Goal: Transaction & Acquisition: Purchase product/service

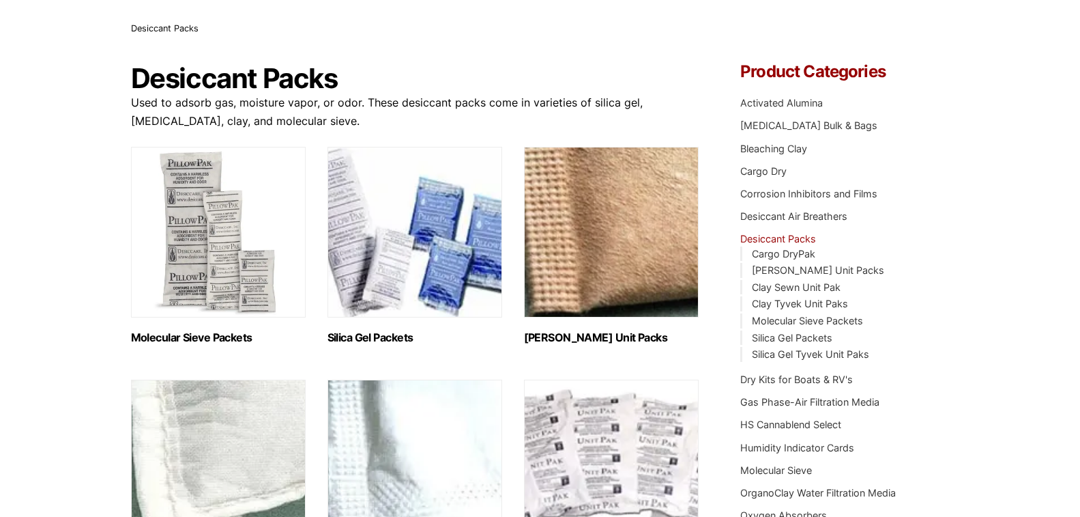
scroll to position [46, 0]
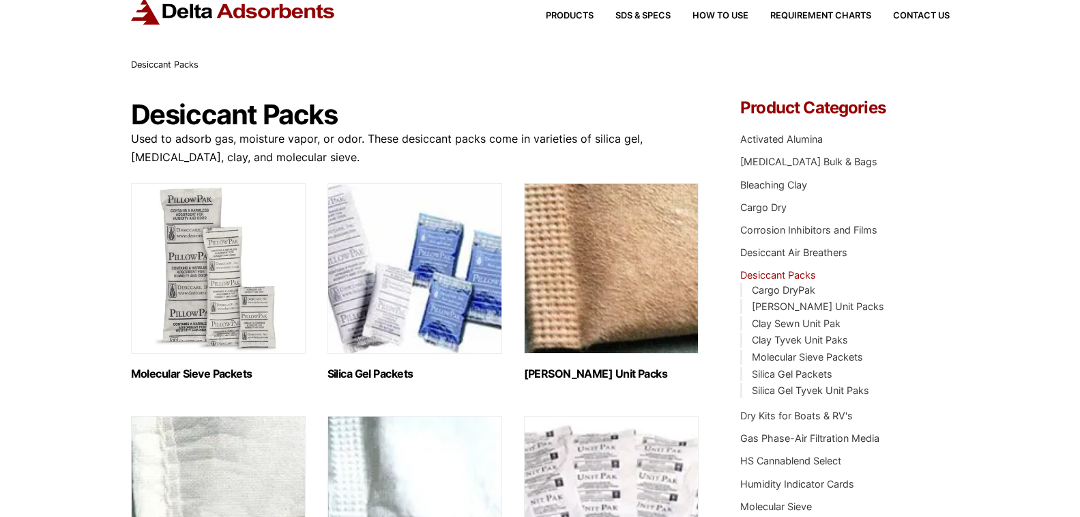
click at [390, 273] on img "Visit product category Silica Gel Packets" at bounding box center [415, 268] width 175 height 171
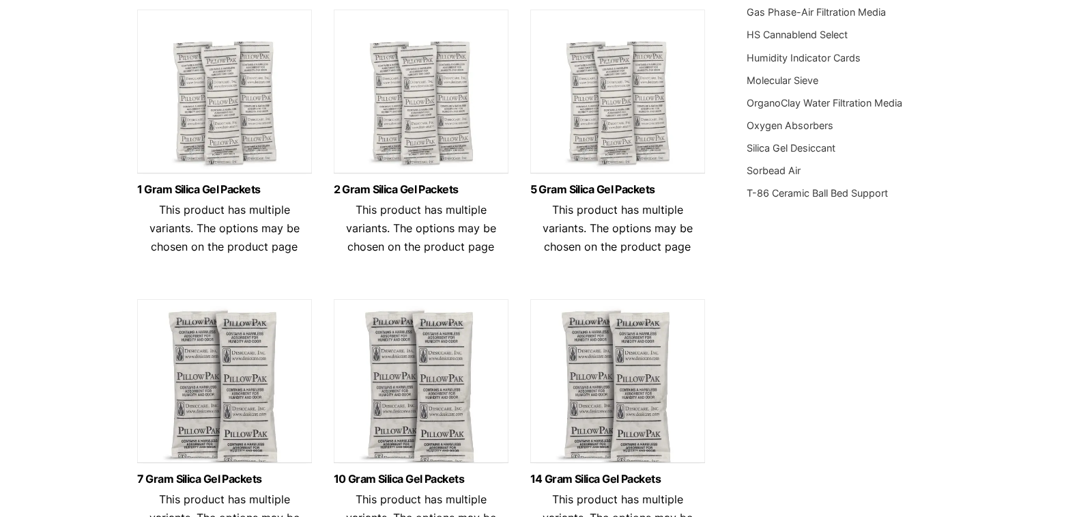
scroll to position [410, 0]
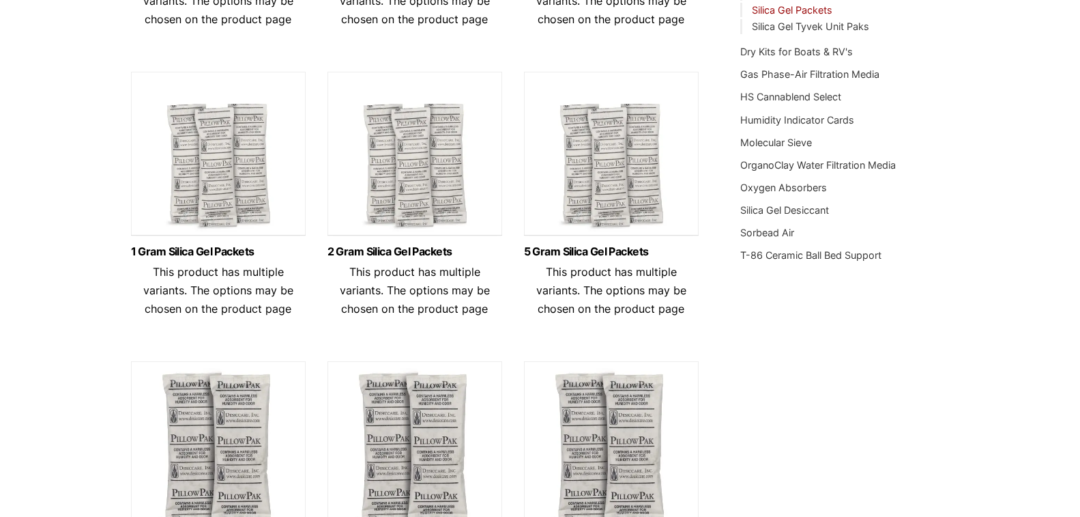
click at [591, 189] on img at bounding box center [611, 157] width 175 height 171
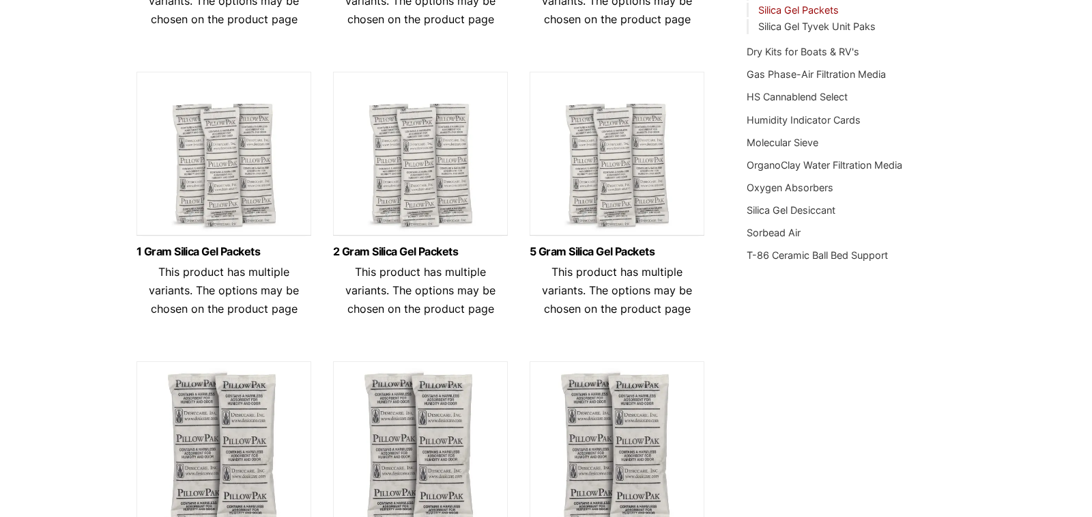
click at [620, 210] on img at bounding box center [617, 157] width 175 height 171
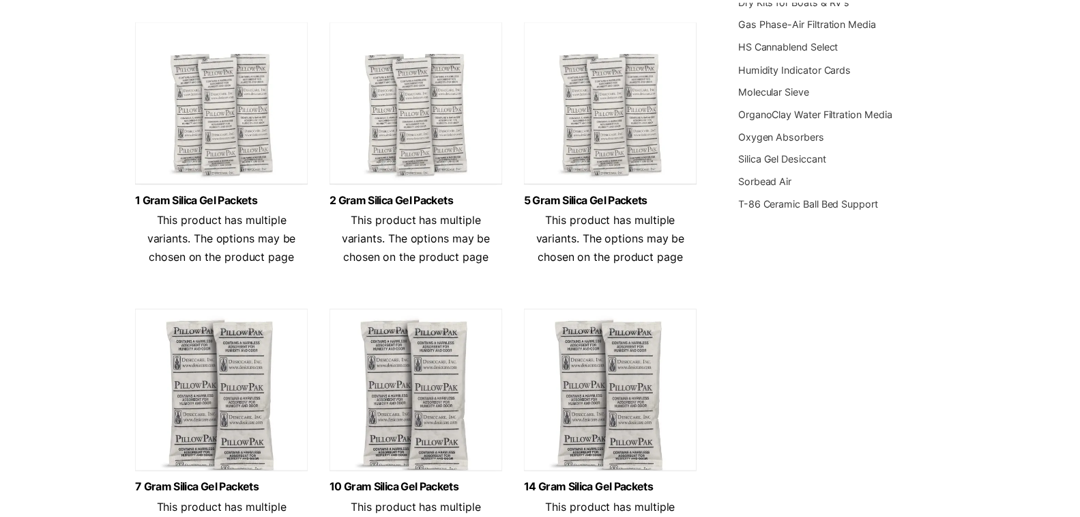
scroll to position [637, 0]
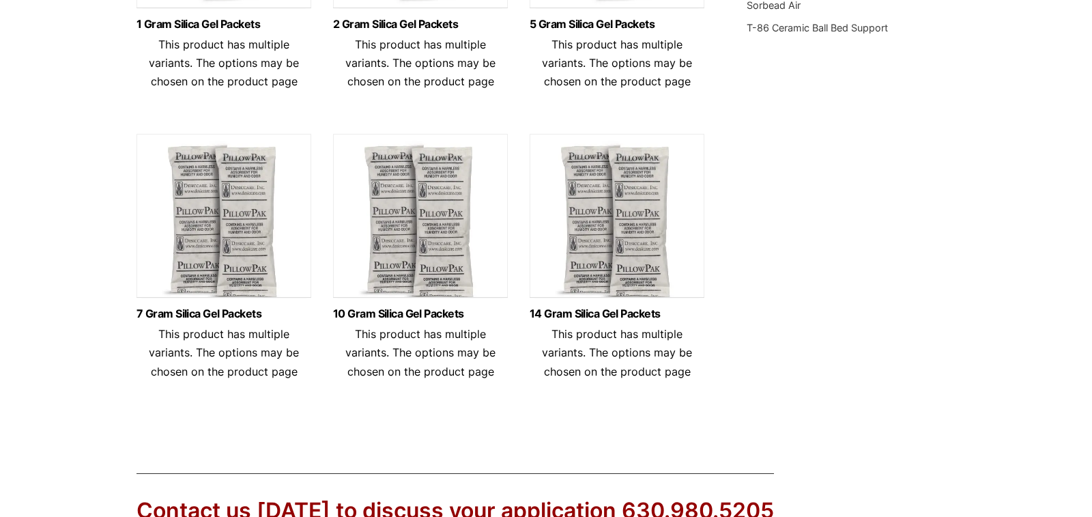
click at [217, 239] on img at bounding box center [224, 219] width 175 height 171
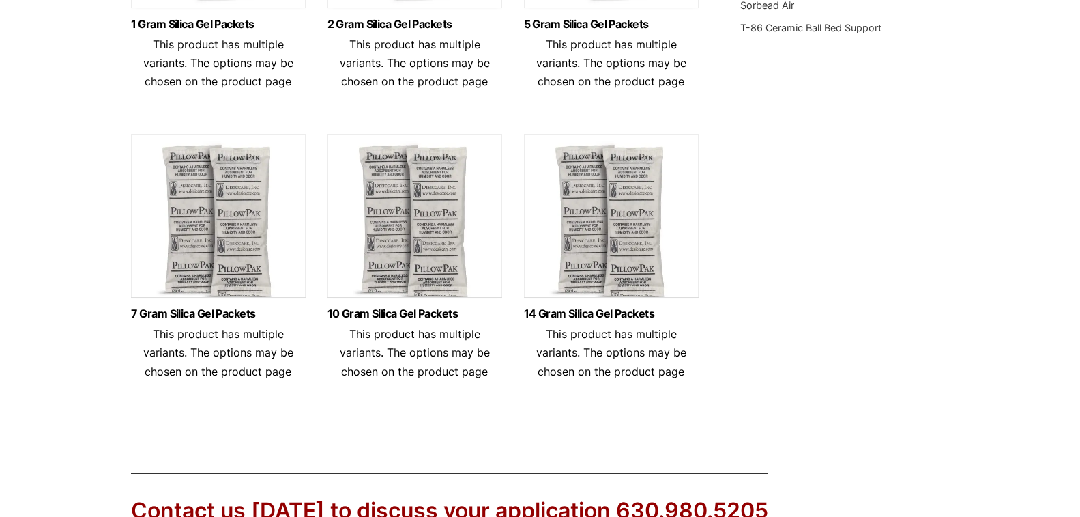
click at [412, 229] on img at bounding box center [415, 219] width 175 height 171
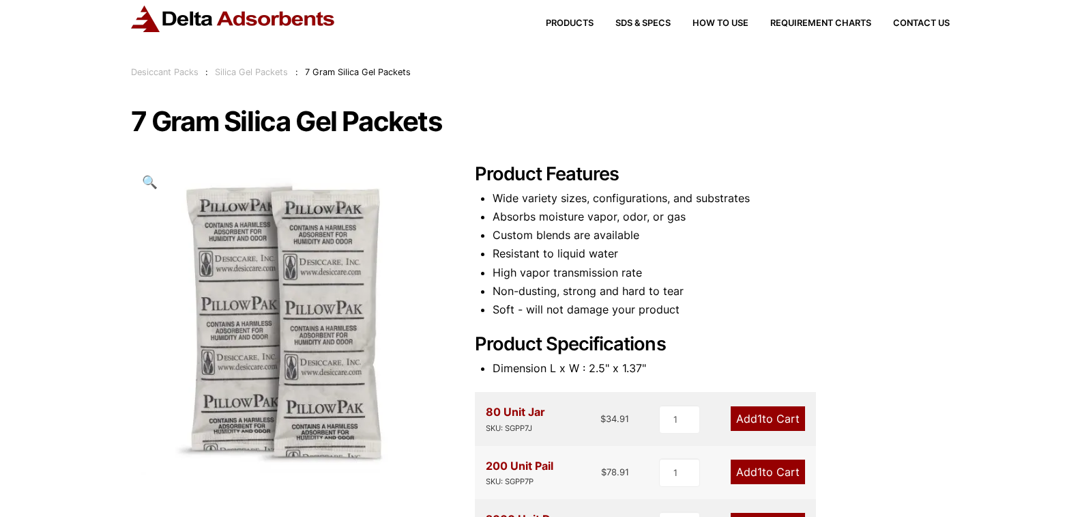
scroll to position [182, 0]
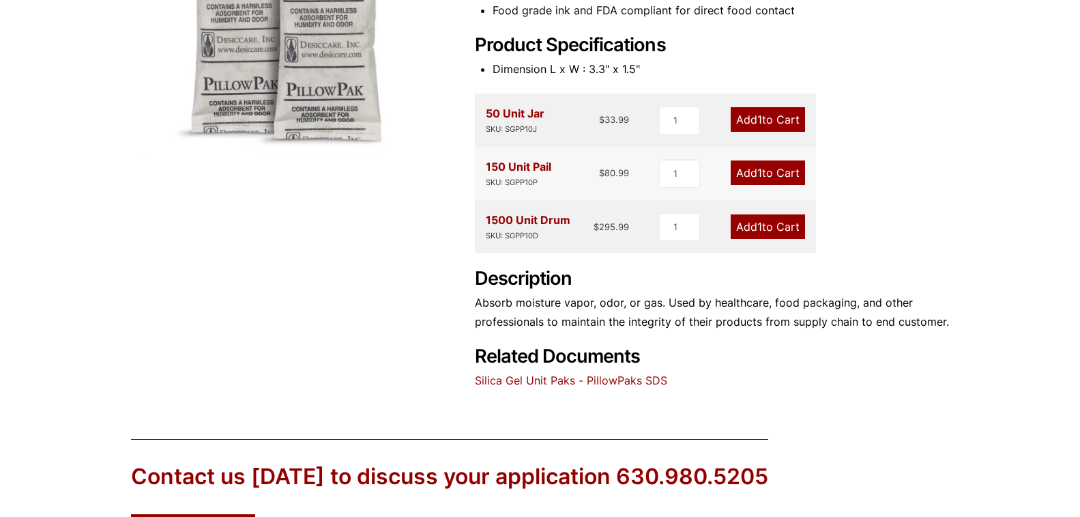
scroll to position [330, 0]
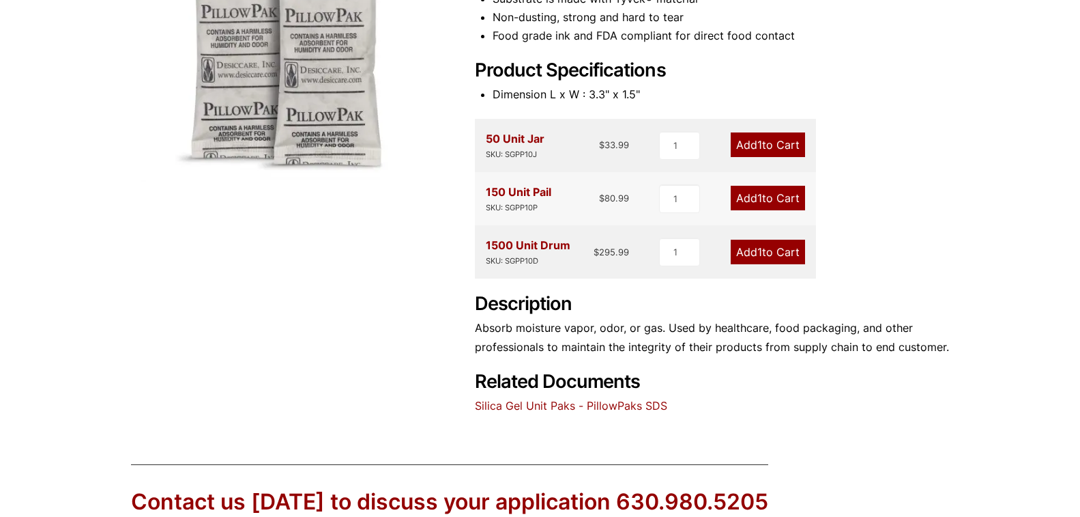
click at [747, 145] on link "Add 1 to Cart" at bounding box center [768, 144] width 74 height 25
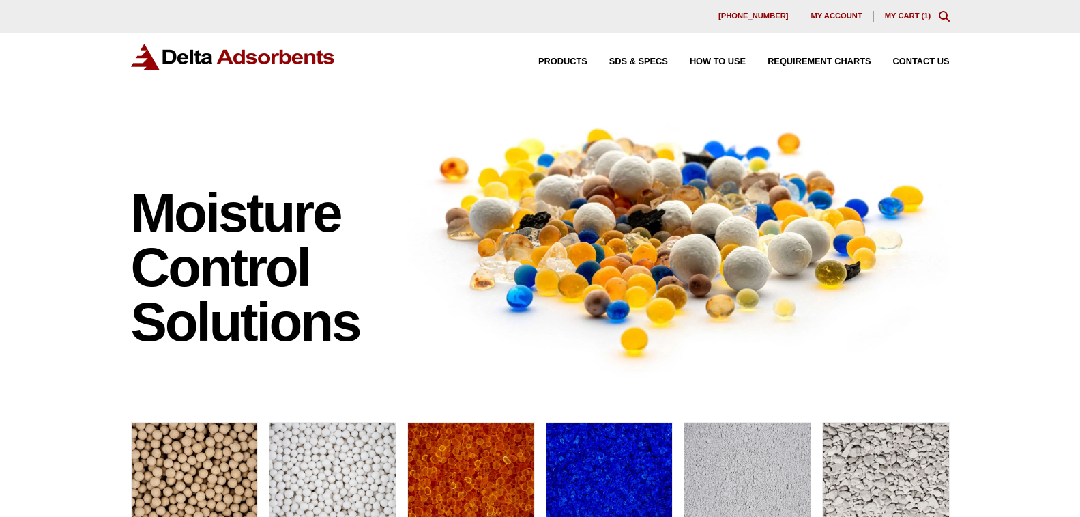
click at [904, 14] on link "My Cart ( 1 )" at bounding box center [908, 16] width 46 height 8
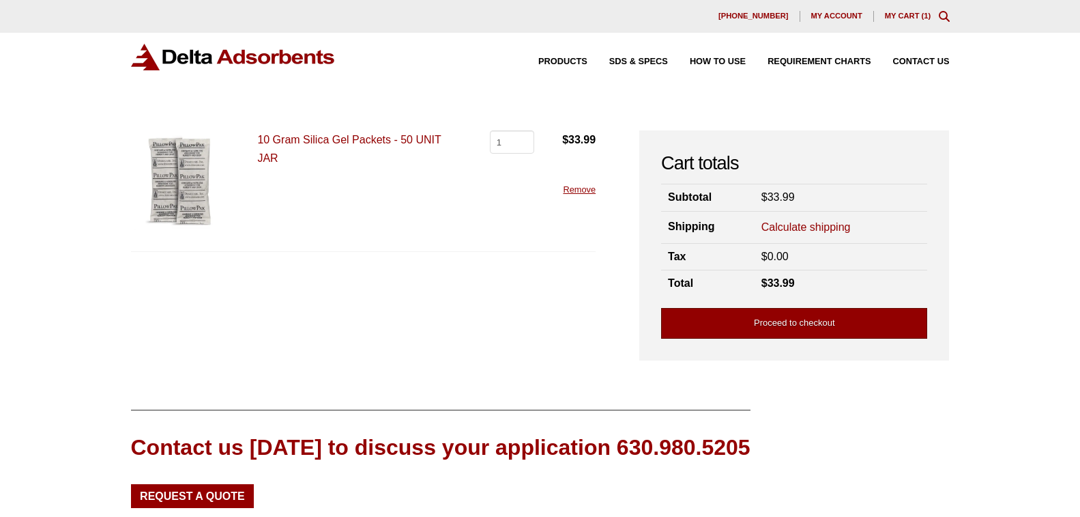
click at [780, 324] on link "Proceed to checkout" at bounding box center [794, 323] width 266 height 31
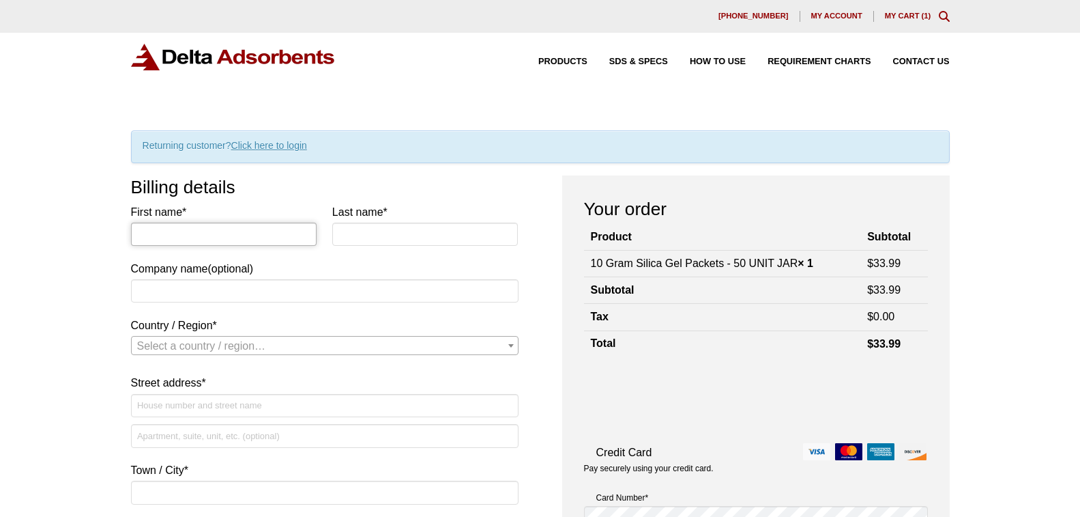
click at [145, 229] on input "First name *" at bounding box center [224, 234] width 186 height 23
type input "Joan"
type input "Reseburg"
select select "US"
type input "[STREET_ADDRESS]"
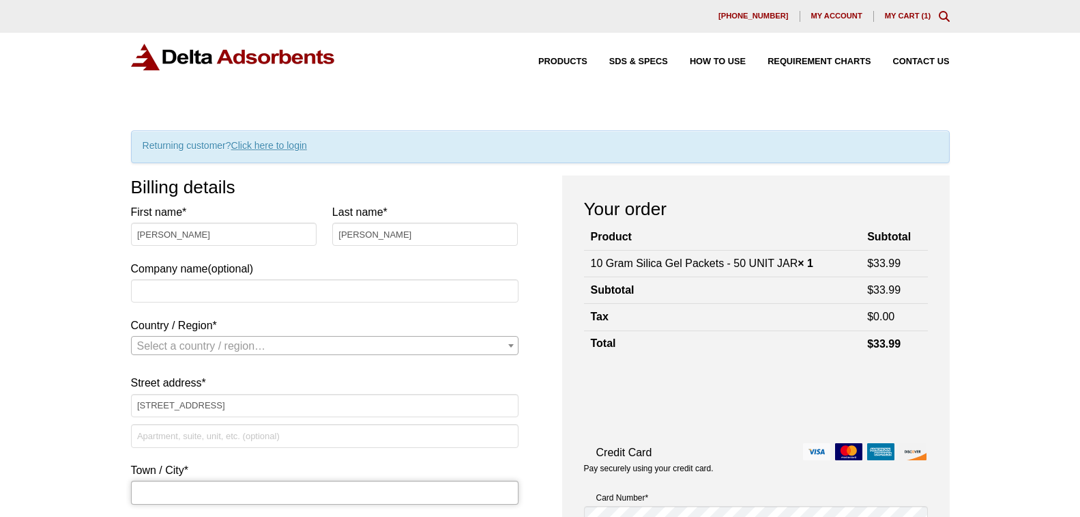
type input "Kiel"
type input "53042"
type input "9208942428"
type input "[EMAIL_ADDRESS][DOMAIN_NAME]"
select select "US"
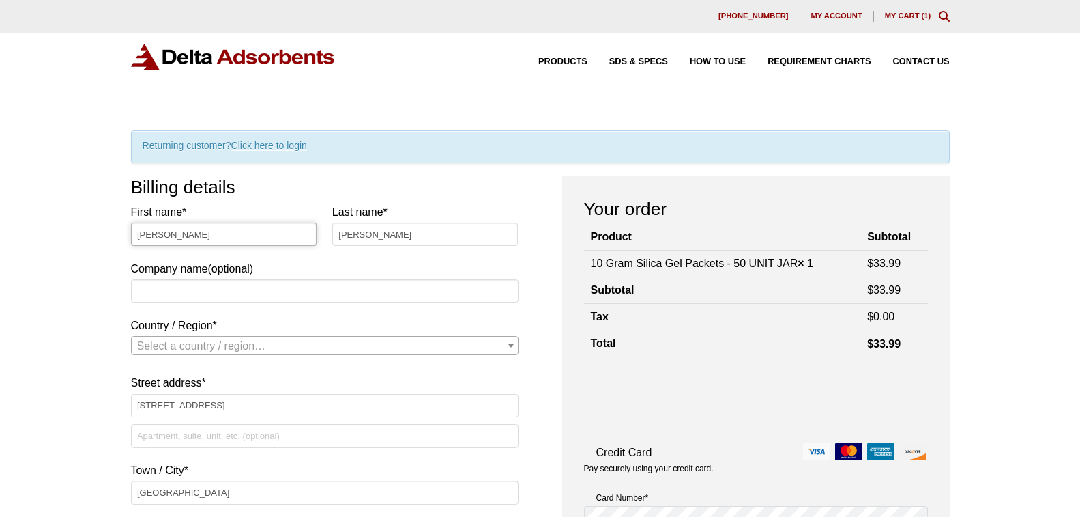
select select "WI"
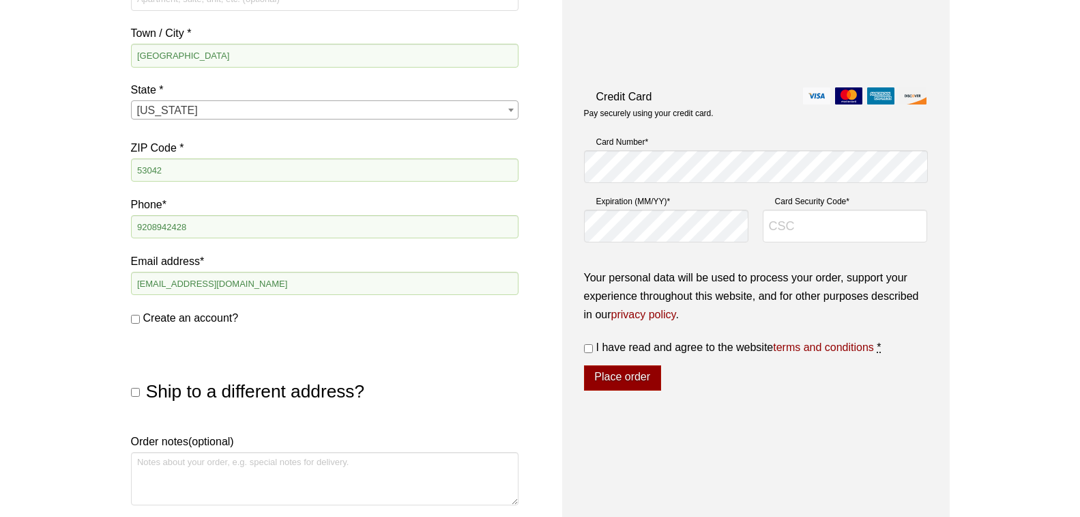
scroll to position [455, 0]
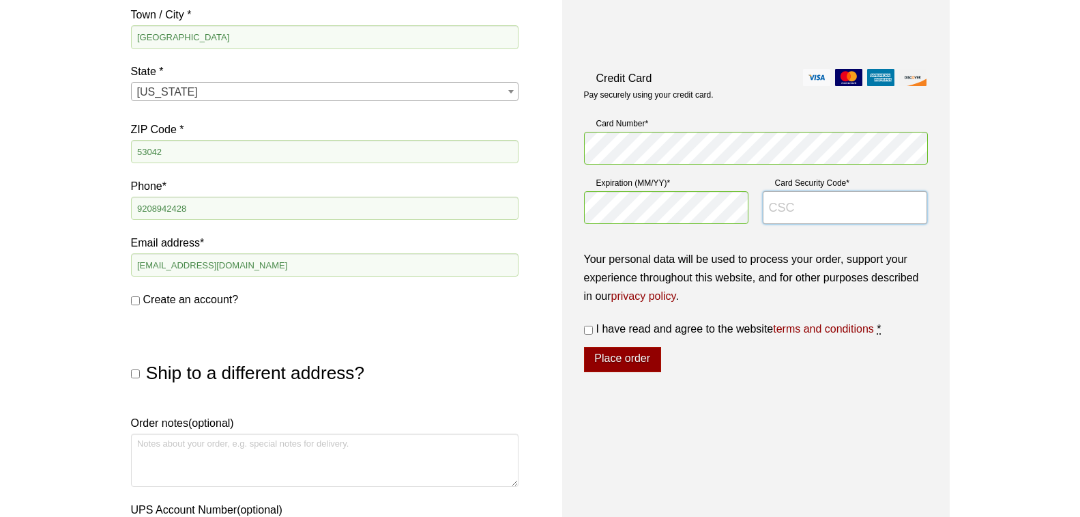
click at [776, 204] on input "Card Security Code *" at bounding box center [845, 207] width 165 height 33
click at [772, 205] on input "Card Security Code *" at bounding box center [845, 207] width 165 height 33
type input "413"
click at [588, 331] on input "I have read and agree to the website terms and conditions *" at bounding box center [588, 330] width 9 height 9
checkbox input "true"
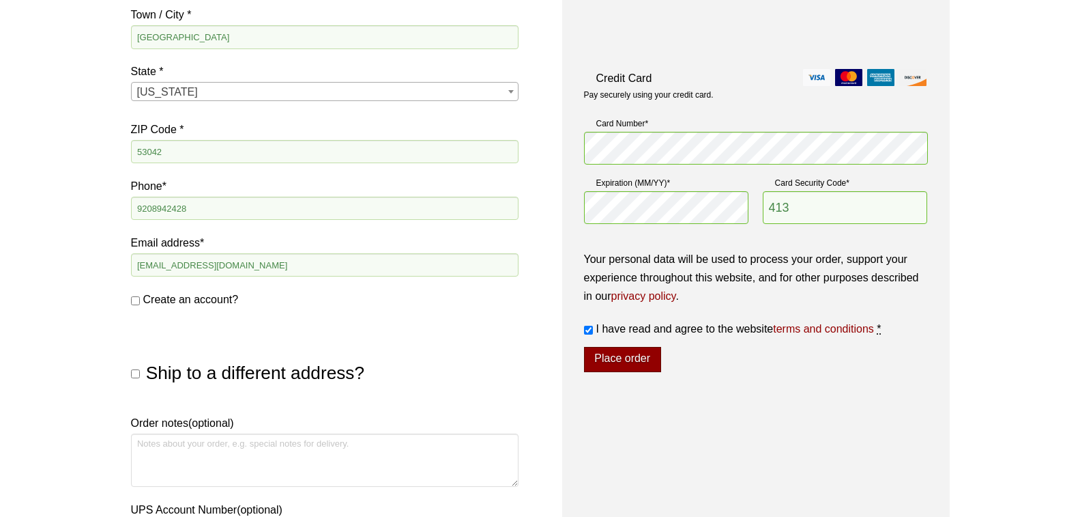
click at [618, 357] on button "Place order" at bounding box center [622, 360] width 77 height 26
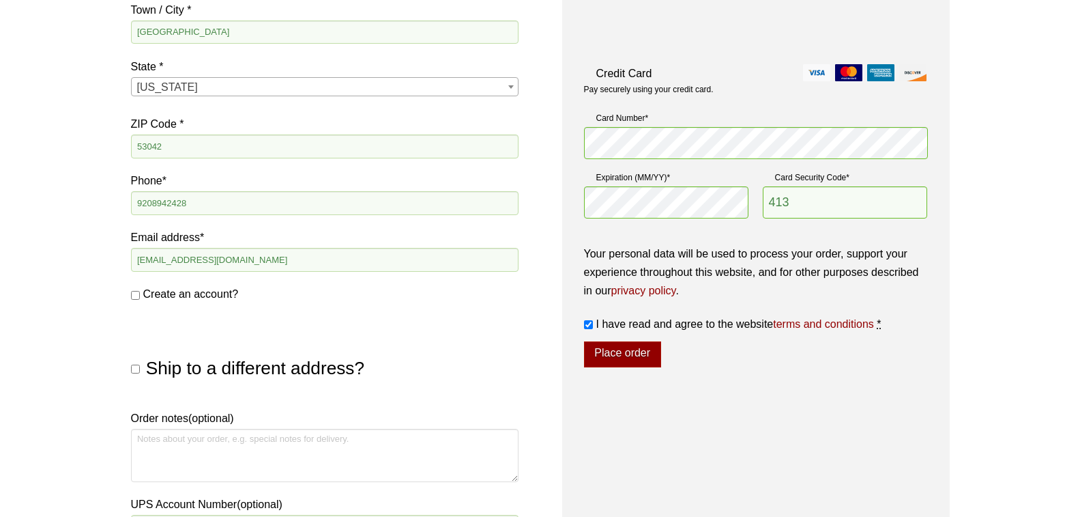
scroll to position [517, 0]
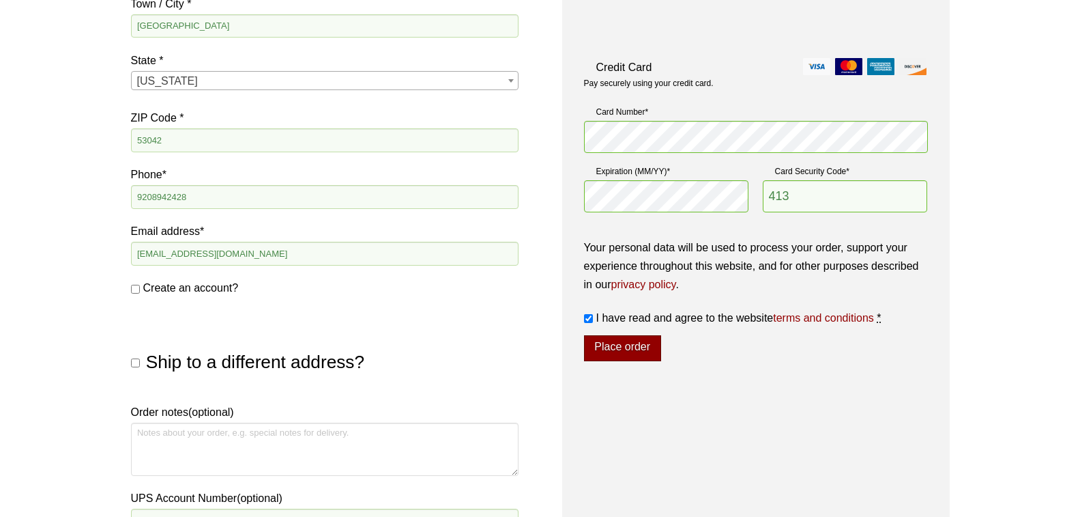
click at [622, 346] on button "Place order" at bounding box center [622, 348] width 77 height 26
